Goal: Complete application form: Complete application form

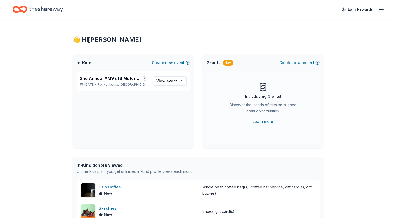
scroll to position [105, 0]
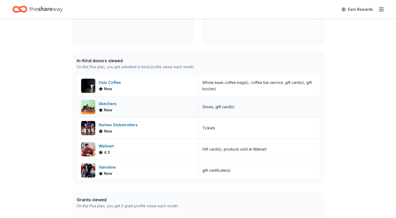
click at [108, 102] on div "Skechers" at bounding box center [109, 104] width 20 height 6
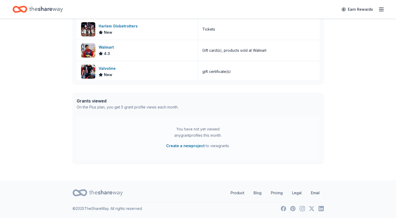
scroll to position [0, 0]
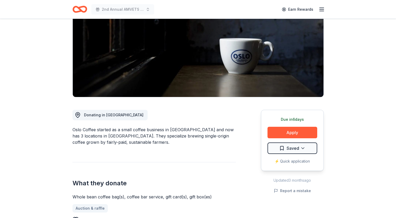
scroll to position [105, 0]
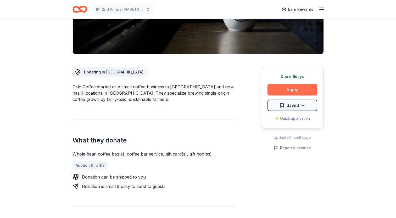
click at [288, 89] on button "Apply" at bounding box center [293, 90] width 50 height 12
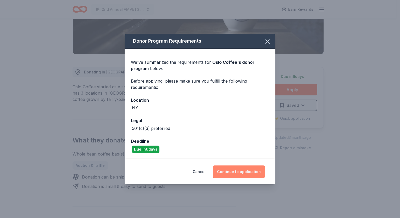
click at [238, 173] on button "Continue to application" at bounding box center [239, 172] width 52 height 13
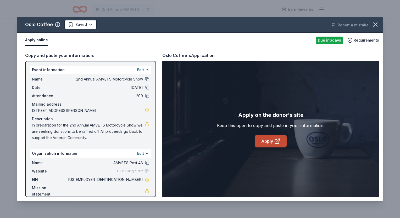
click at [271, 142] on link "Apply" at bounding box center [271, 141] width 32 height 13
click at [373, 23] on icon "button" at bounding box center [375, 24] width 7 height 7
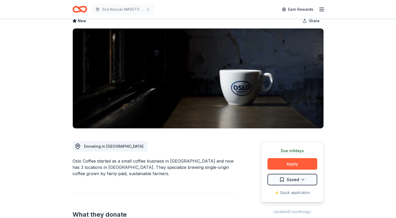
scroll to position [0, 0]
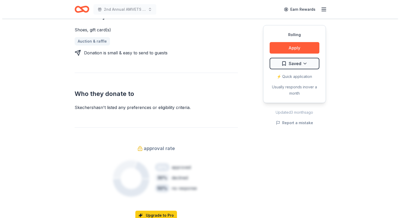
scroll to position [157, 0]
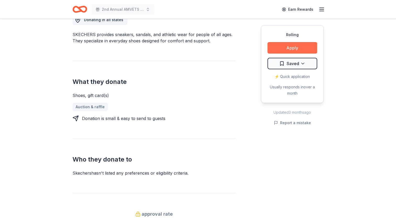
click at [285, 48] on button "Apply" at bounding box center [293, 48] width 50 height 12
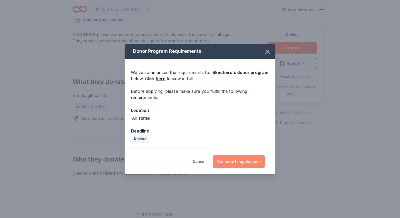
click at [237, 163] on button "Continue to application" at bounding box center [239, 162] width 52 height 13
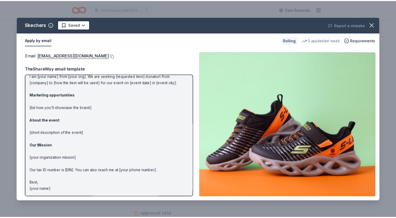
scroll to position [0, 0]
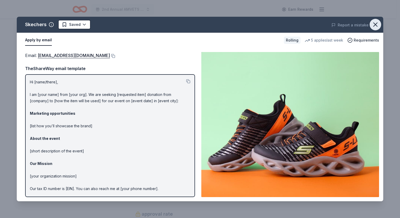
click at [378, 23] on icon "button" at bounding box center [375, 24] width 7 height 7
